Goal: Transaction & Acquisition: Purchase product/service

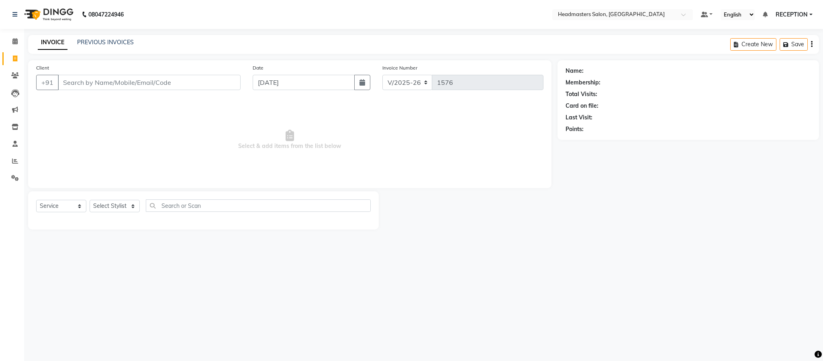
select select "3454"
select select "service"
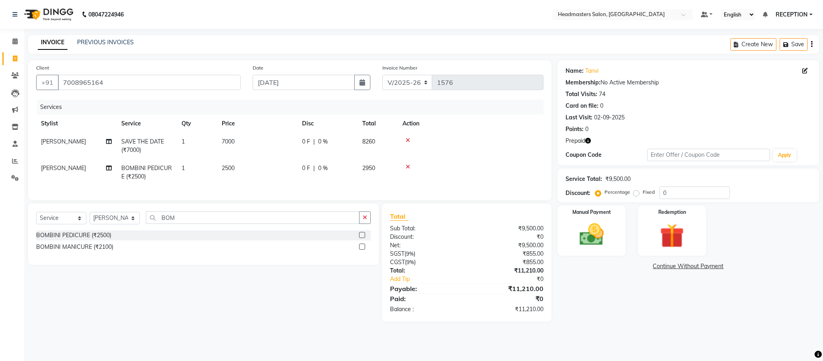
select select "3454"
select select "service"
select select "61632"
click at [679, 240] on img at bounding box center [672, 235] width 41 height 31
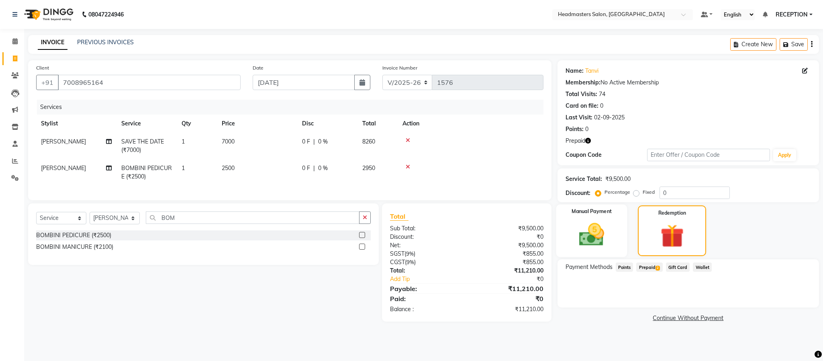
click at [621, 239] on div "Manual Payment" at bounding box center [591, 230] width 71 height 53
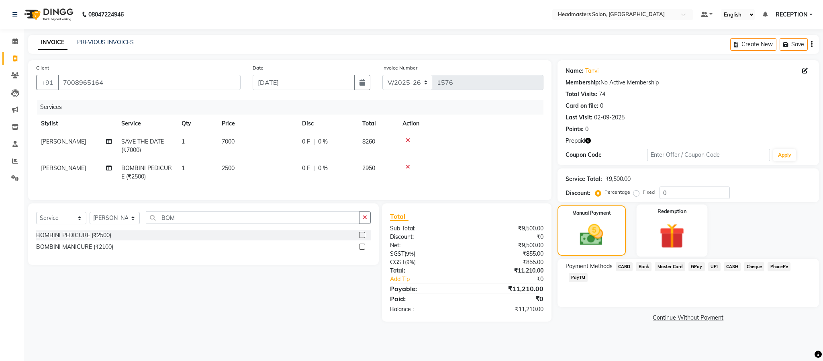
click at [646, 238] on div "Redemption" at bounding box center [672, 230] width 71 height 52
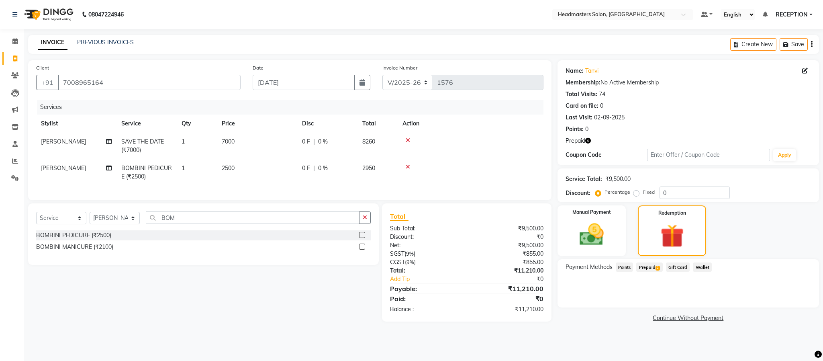
click at [654, 264] on span "Prepaid 2" at bounding box center [649, 266] width 26 height 9
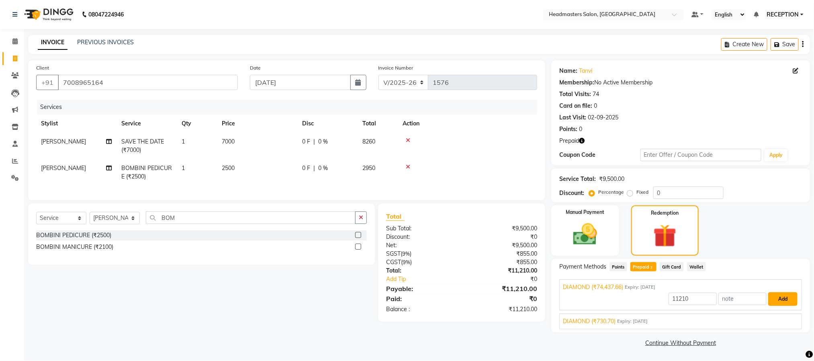
click at [778, 293] on button "Add" at bounding box center [782, 299] width 29 height 14
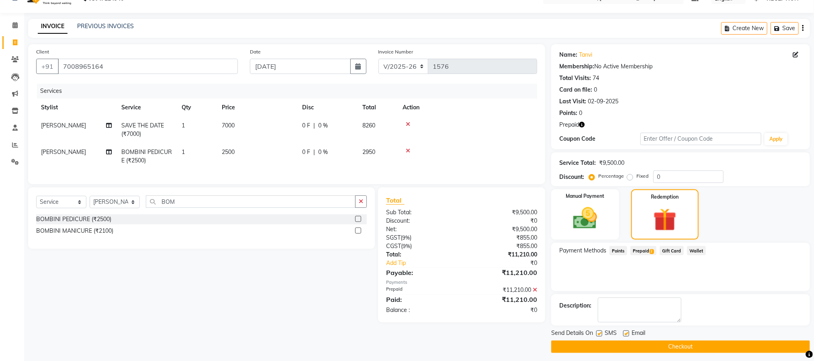
scroll to position [20, 0]
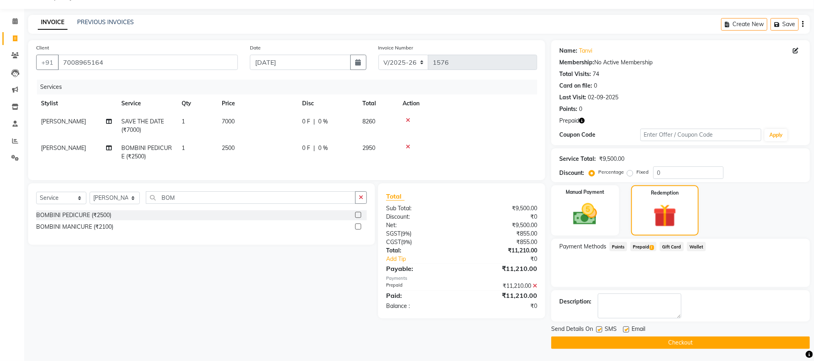
click at [693, 343] on button "Checkout" at bounding box center [680, 342] width 259 height 12
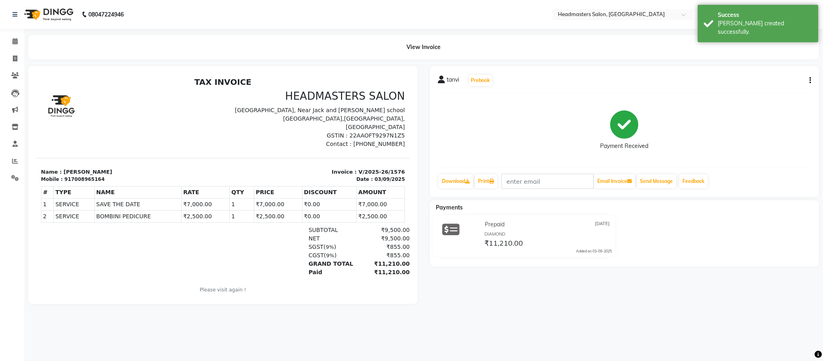
click at [14, 67] on li "Clients" at bounding box center [12, 75] width 24 height 17
click at [14, 59] on icon at bounding box center [15, 58] width 4 height 6
select select "service"
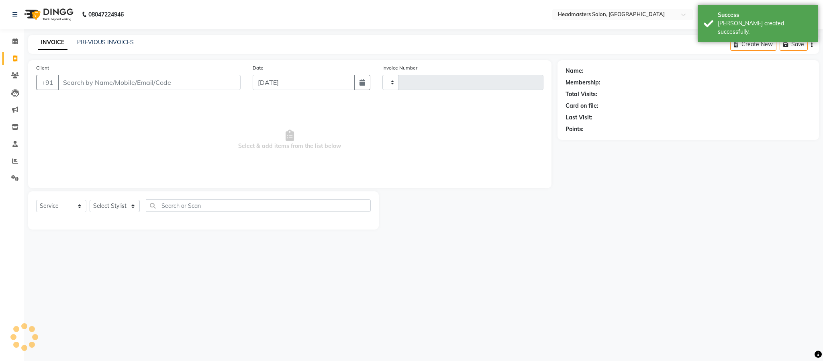
type input "1577"
select select "3454"
